Goal: Task Accomplishment & Management: Use online tool/utility

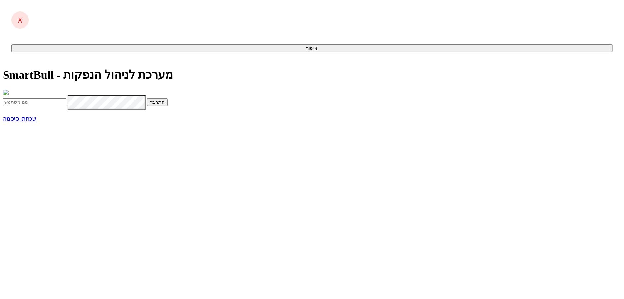
type input "[EMAIL_ADDRESS][DOMAIN_NAME]"
click at [165, 105] on span "submit" at bounding box center [165, 101] width 0 height 5
type input "386855"
click at [68, 113] on button "התחבר" at bounding box center [78, 117] width 21 height 8
